Goal: Navigation & Orientation: Understand site structure

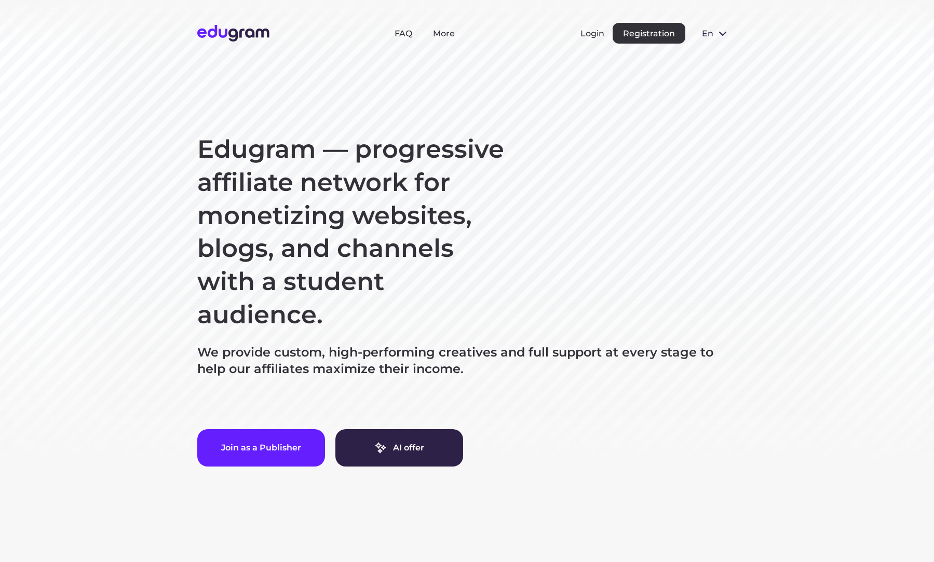
click at [646, 46] on header "FAQ More Login Registration en Русский English Português" at bounding box center [467, 33] width 934 height 66
click at [664, 32] on button "Registration" at bounding box center [649, 33] width 73 height 21
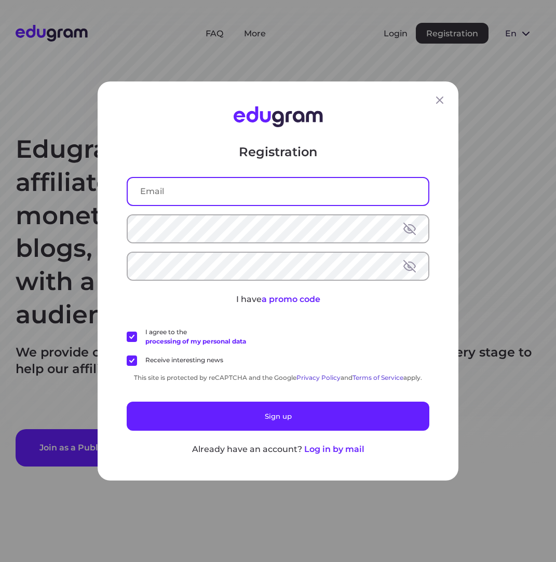
click at [352, 197] on input "text" at bounding box center [278, 191] width 301 height 27
type input "sfgbsfb@dfas.afdf"
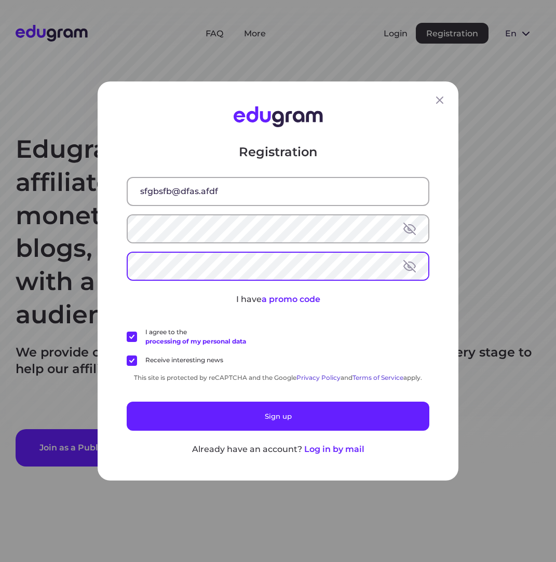
click at [203, 189] on input "sfgbsfb@dfas.afdf" at bounding box center [278, 191] width 301 height 27
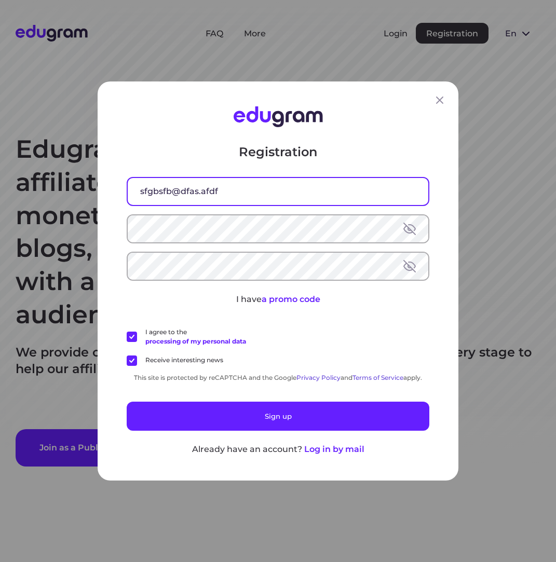
click at [203, 189] on input "sfgbsfb@dfas.afdf" at bounding box center [278, 191] width 301 height 27
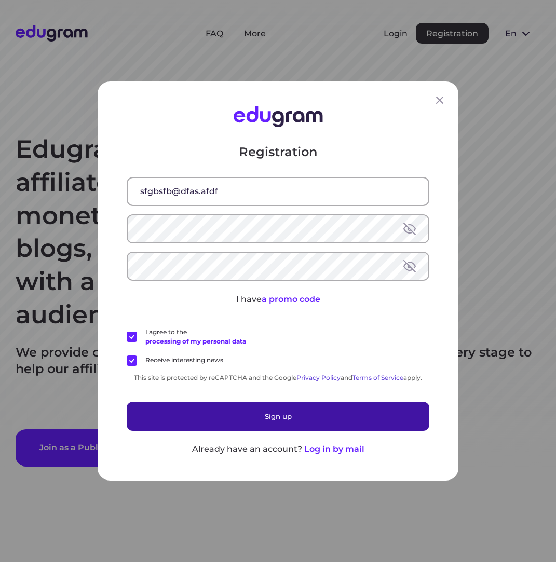
click at [228, 417] on button "Sign up" at bounding box center [278, 416] width 303 height 29
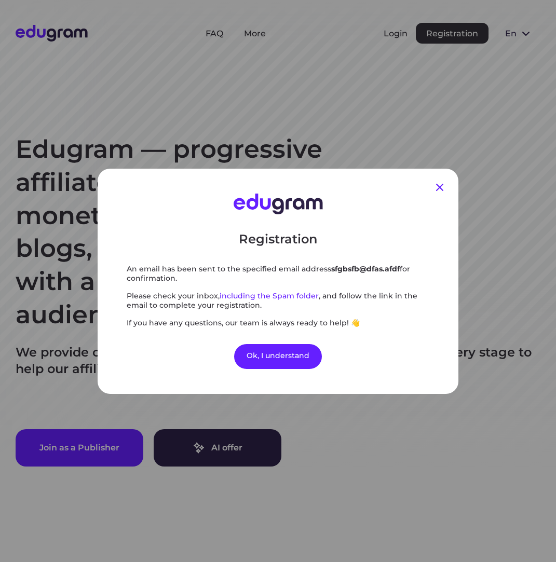
click at [437, 188] on icon at bounding box center [439, 187] width 12 height 12
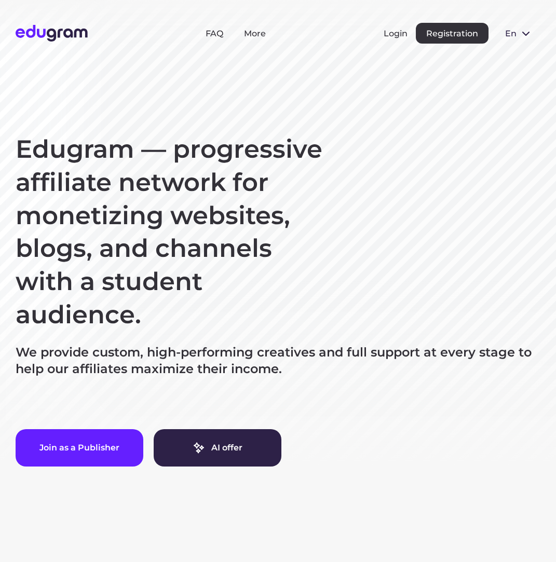
click at [505, 36] on span "en" at bounding box center [510, 34] width 10 height 10
click at [511, 56] on button "Русский" at bounding box center [525, 57] width 57 height 17
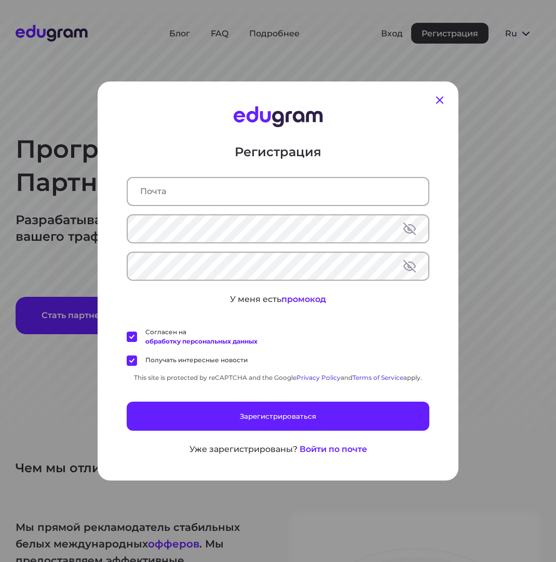
click at [442, 96] on icon at bounding box center [439, 100] width 12 height 12
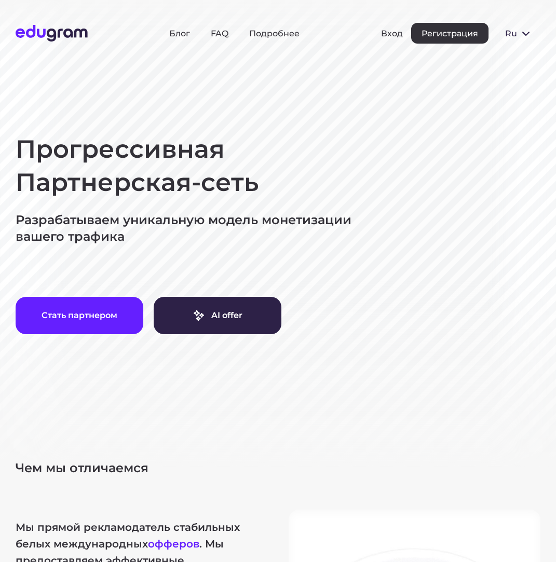
click at [520, 33] on span at bounding box center [526, 33] width 12 height 12
click at [511, 97] on button "Português" at bounding box center [525, 90] width 57 height 17
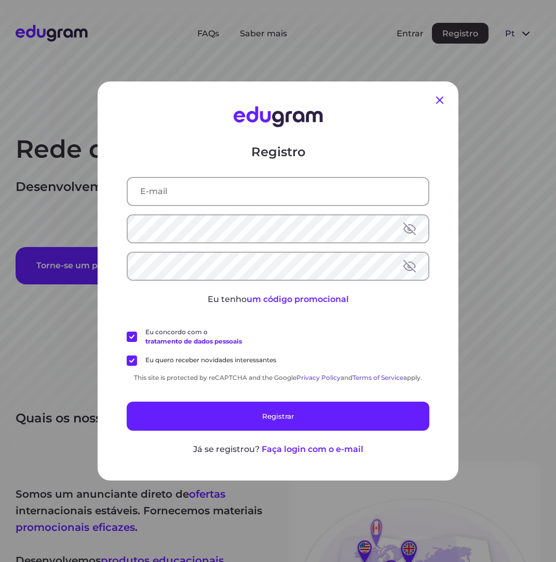
click at [438, 98] on icon at bounding box center [439, 100] width 7 height 7
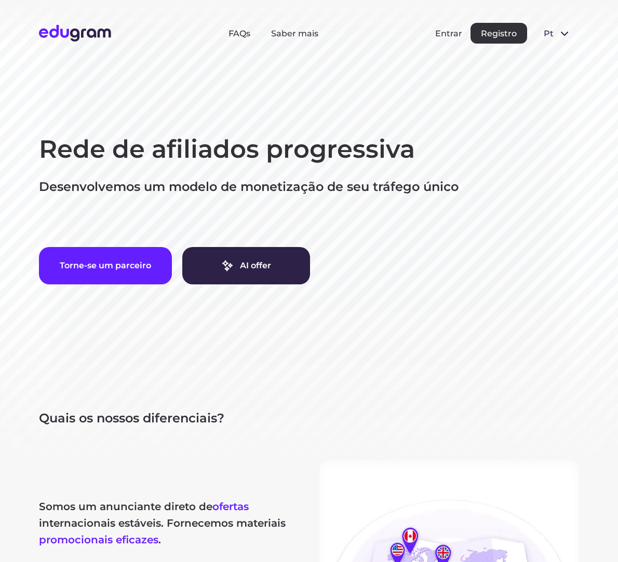
click at [508, 39] on button "Registro" at bounding box center [498, 33] width 57 height 21
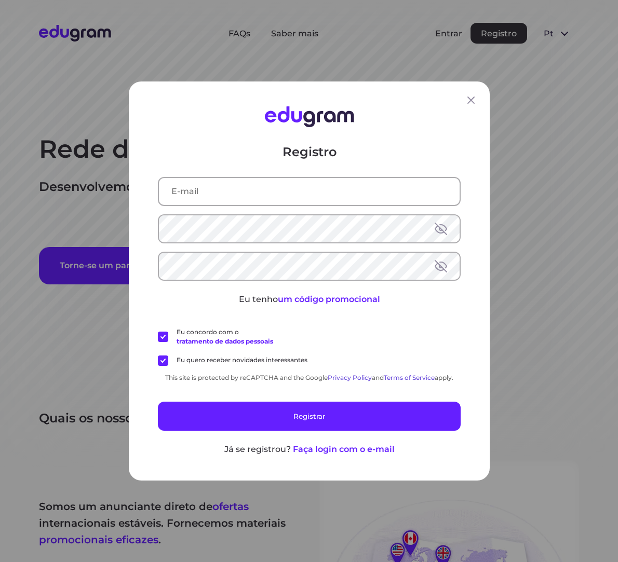
click at [502, 159] on div "Registro Eu tenho um código promocional Eu concordo com o tratamento de dados p…" at bounding box center [309, 281] width 618 height 562
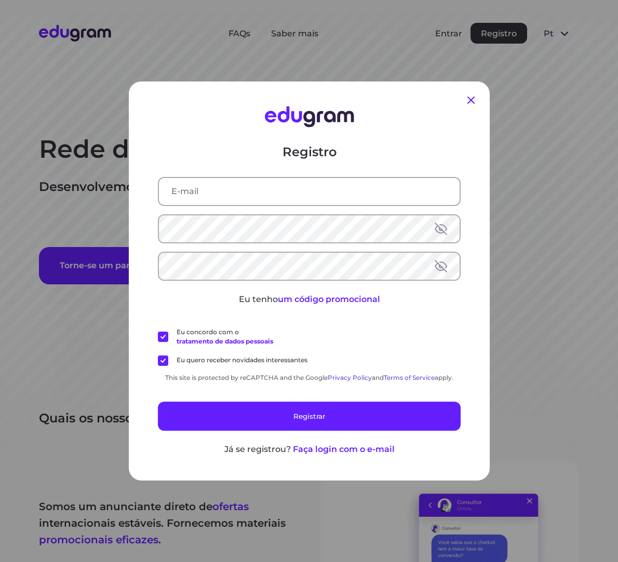
click at [473, 100] on icon at bounding box center [471, 100] width 12 height 12
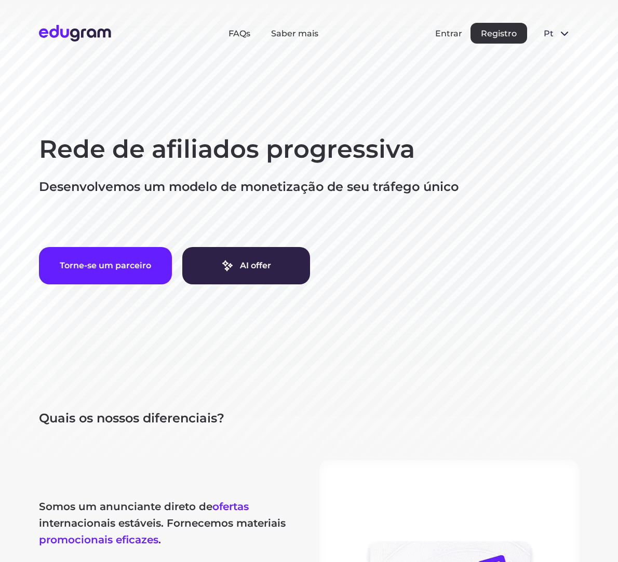
click at [554, 33] on button "pt" at bounding box center [557, 33] width 44 height 21
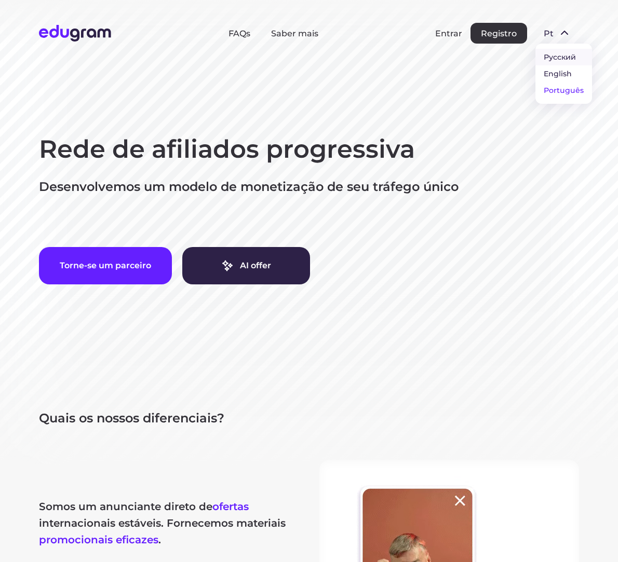
click at [559, 61] on button "Русский" at bounding box center [563, 57] width 57 height 17
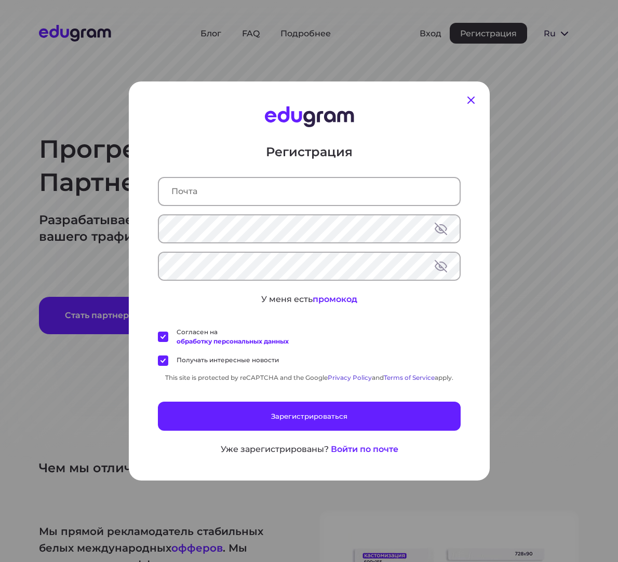
click at [473, 96] on icon at bounding box center [471, 100] width 12 height 12
